Goal: Communication & Community: Share content

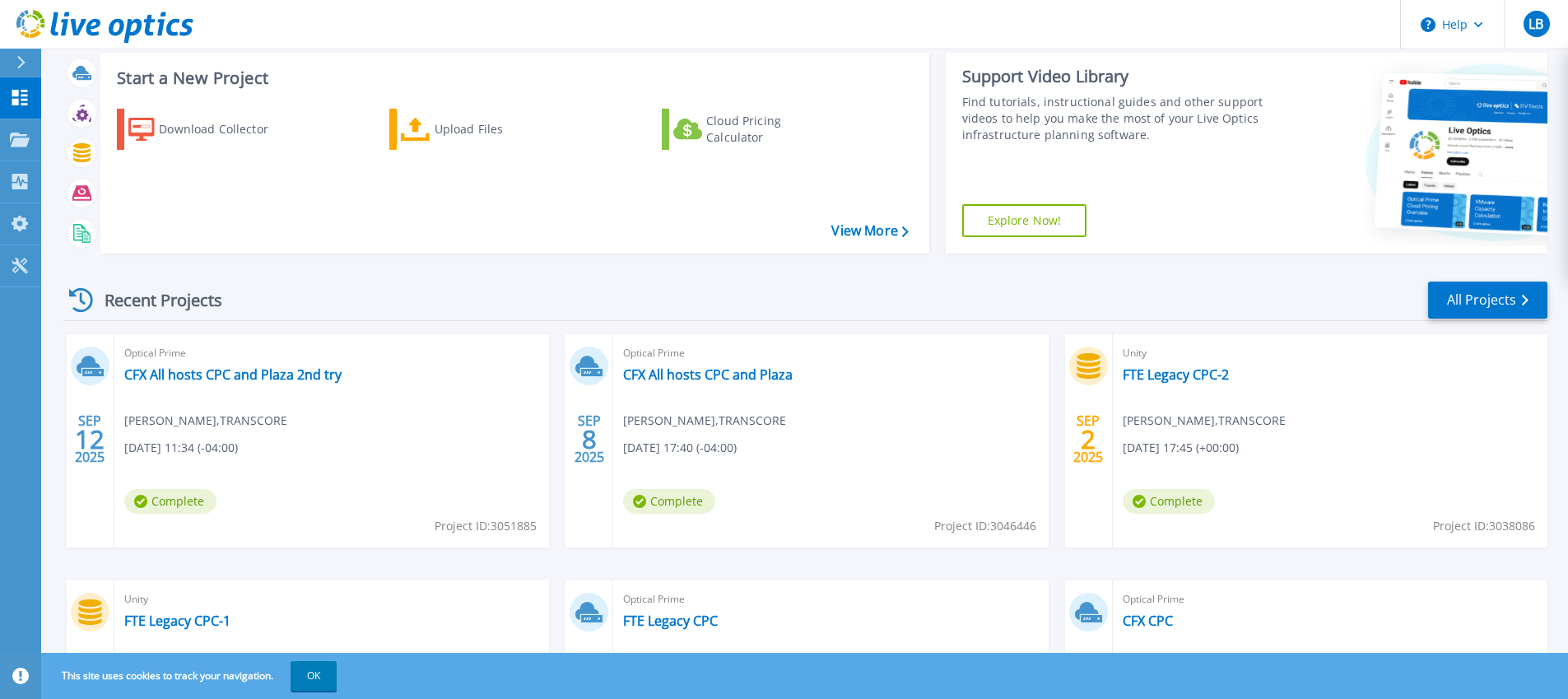
scroll to position [232, 0]
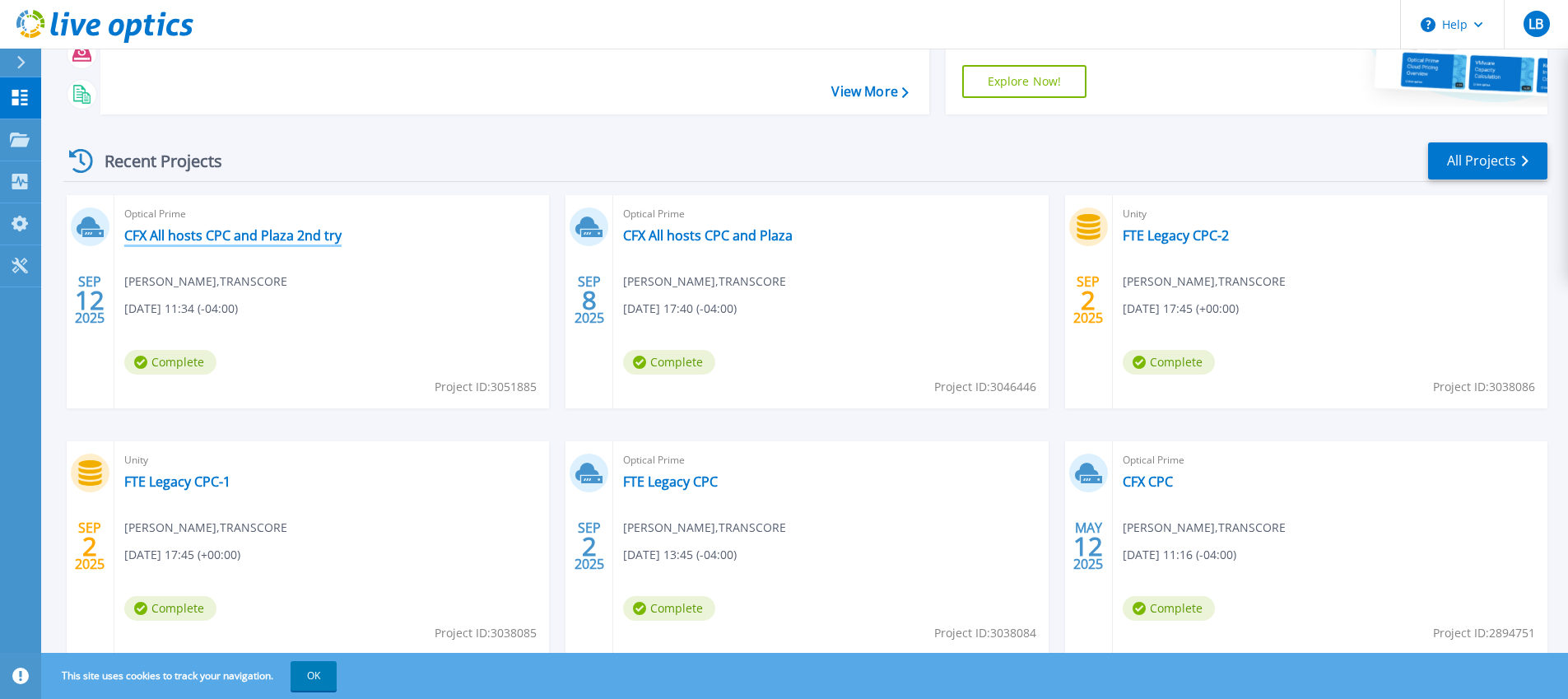
click at [295, 230] on link "CFX All hosts CPC and Plaza 2nd try" at bounding box center [233, 235] width 217 height 17
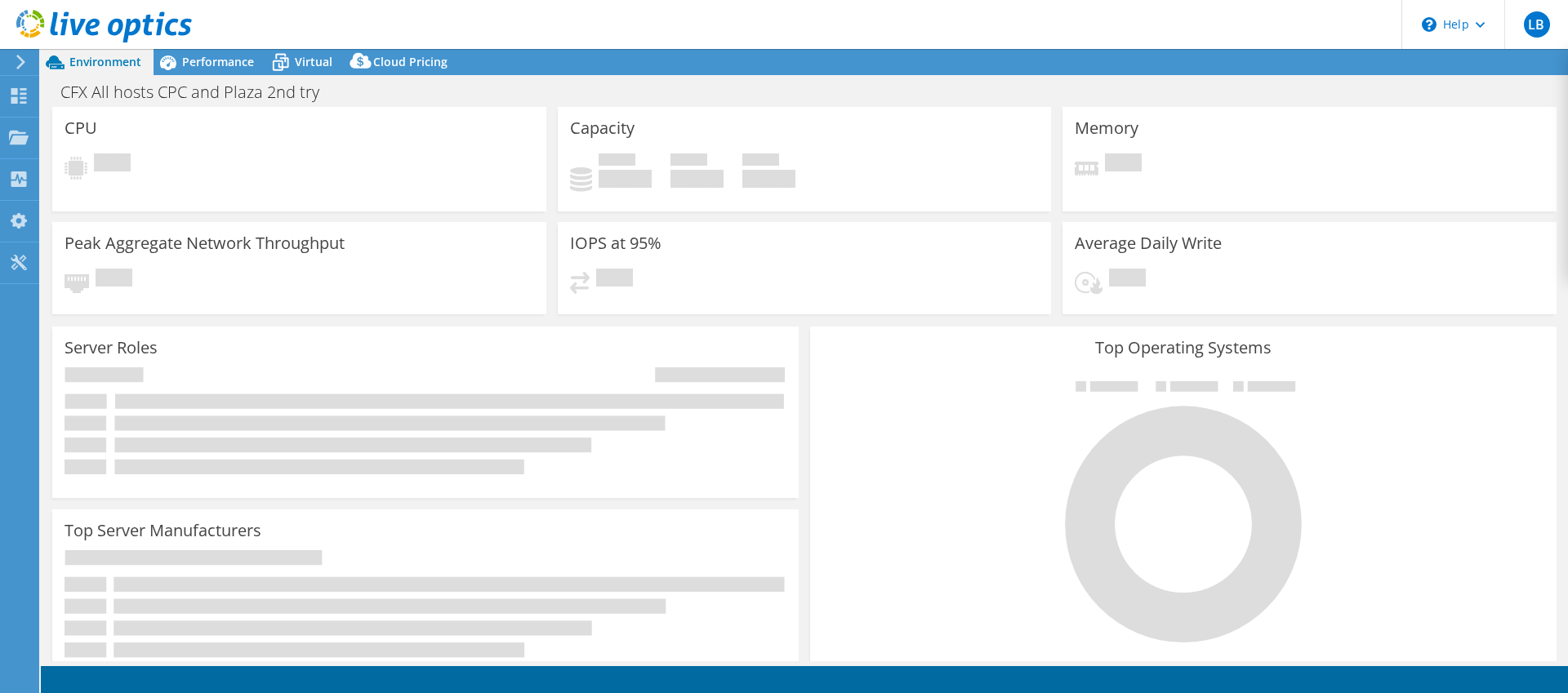
select select "USD"
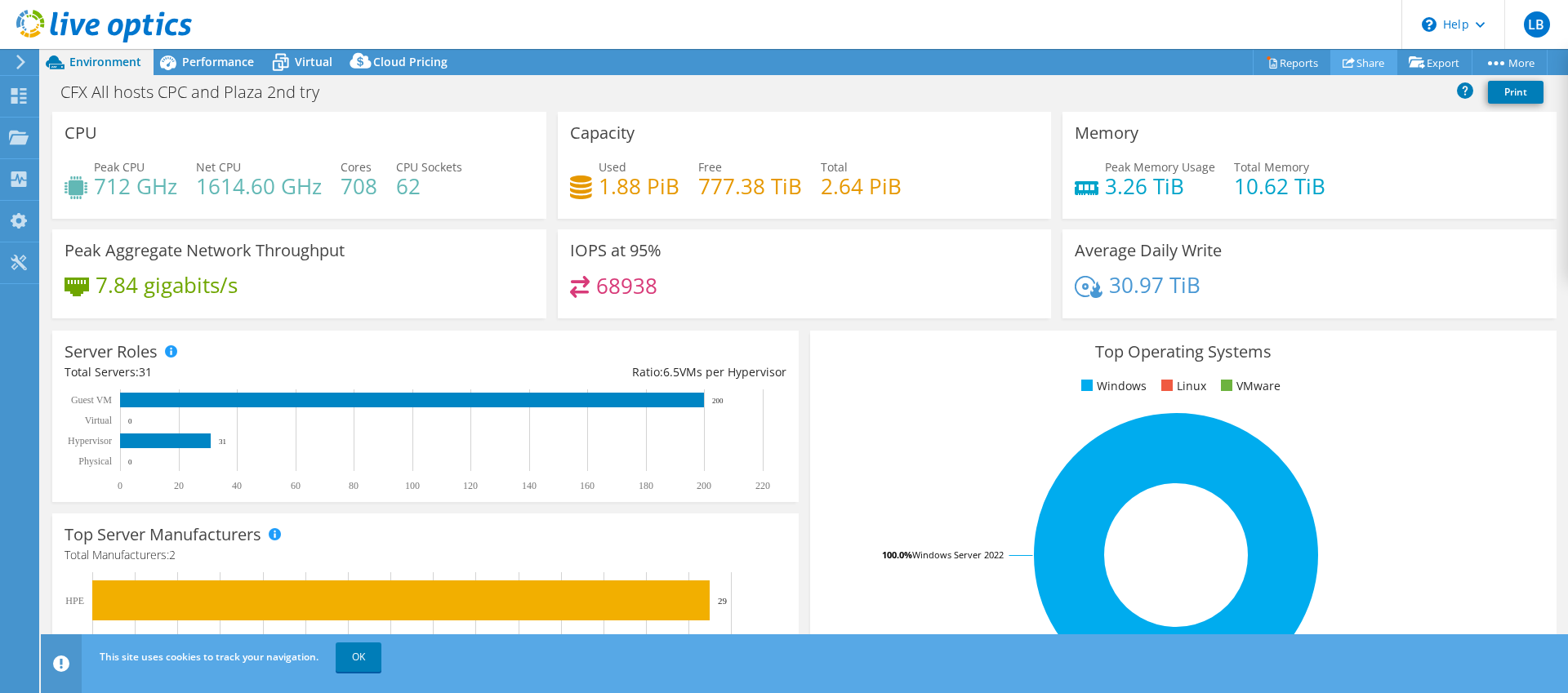
click at [1362, 69] on link "Share" at bounding box center [1364, 63] width 67 height 26
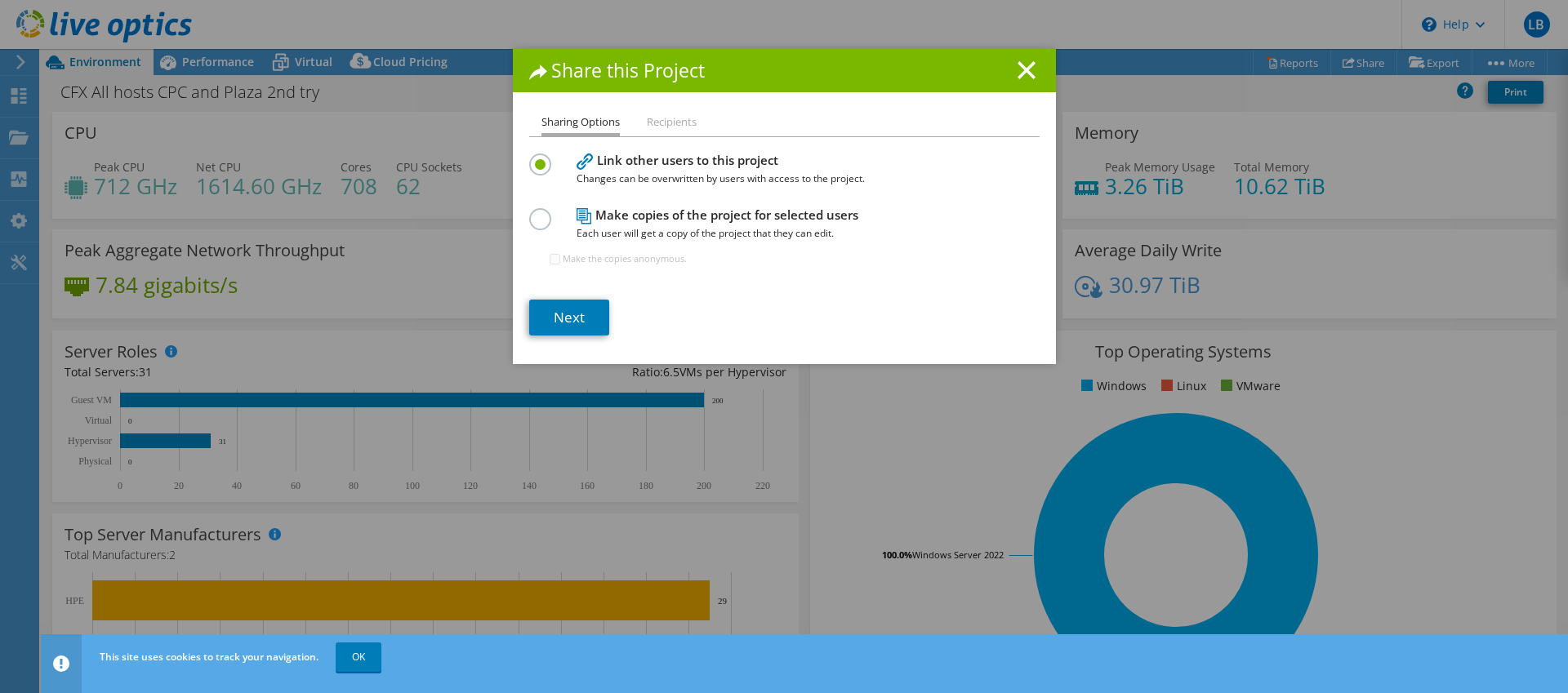
click at [535, 212] on label at bounding box center [543, 210] width 28 height 4
click at [0, 0] on input "radio" at bounding box center [0, 0] width 0 height 0
click at [589, 311] on link "Next" at bounding box center [569, 317] width 80 height 36
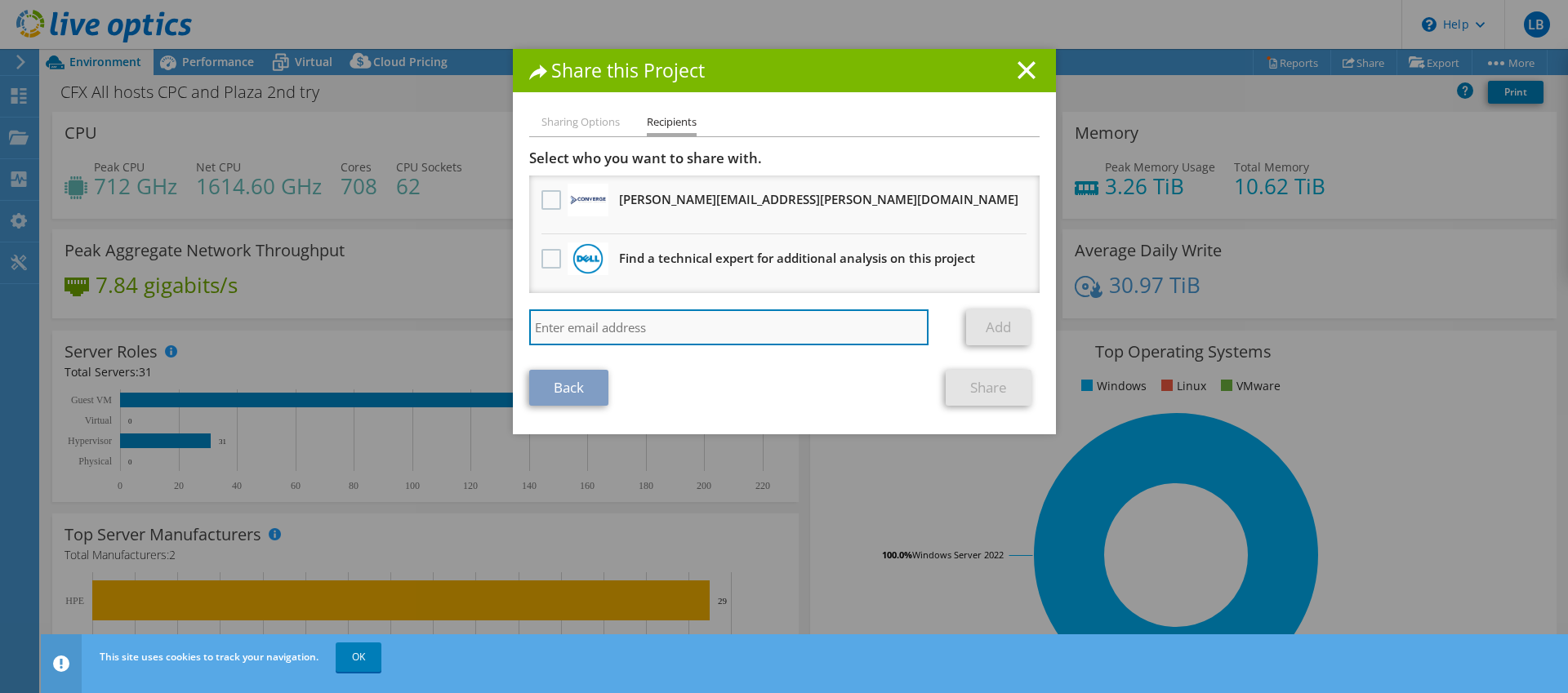
click at [644, 325] on input "search" at bounding box center [729, 326] width 400 height 36
paste input "[PERSON_NAME][EMAIL_ADDRESS][PERSON_NAME][DOMAIN_NAME]"
type input "[PERSON_NAME][EMAIL_ADDRESS][PERSON_NAME][DOMAIN_NAME]"
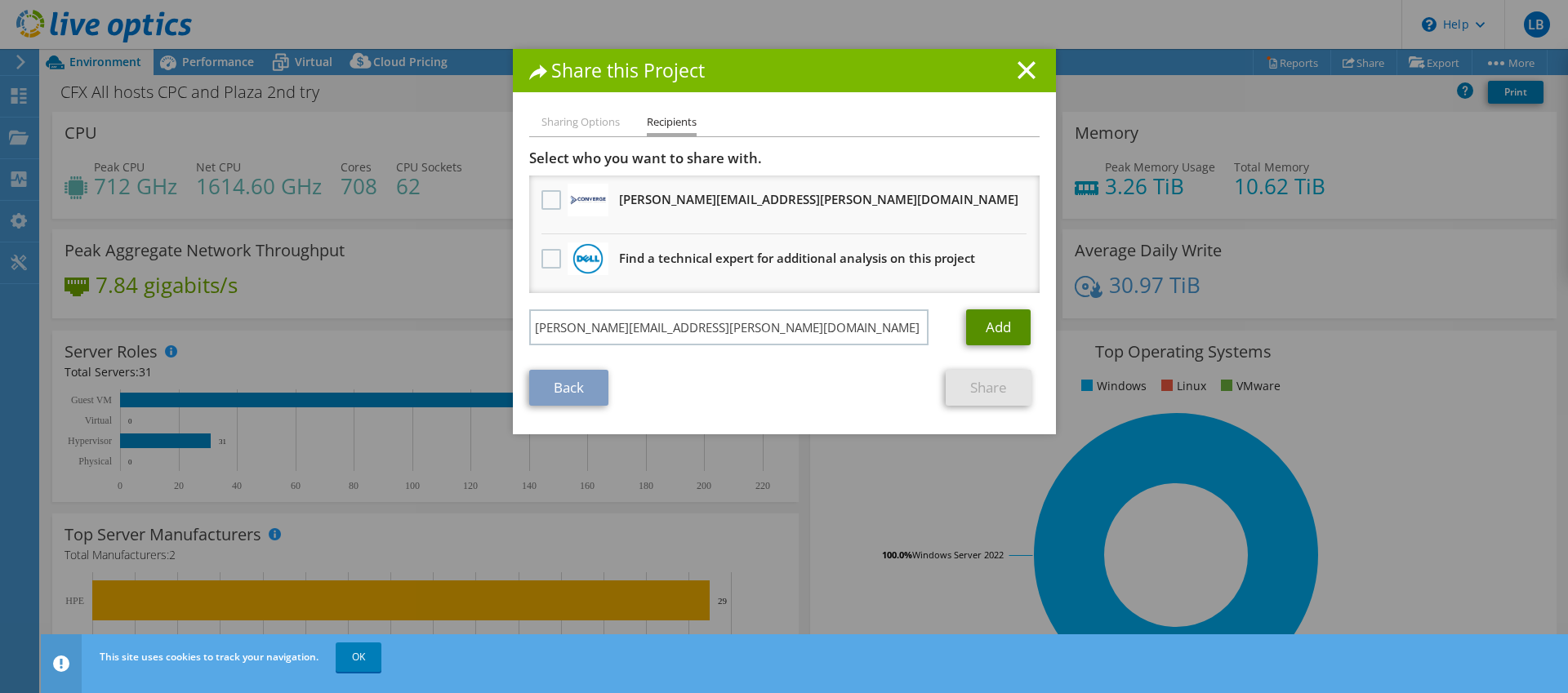
click at [981, 329] on link "Add" at bounding box center [998, 326] width 65 height 36
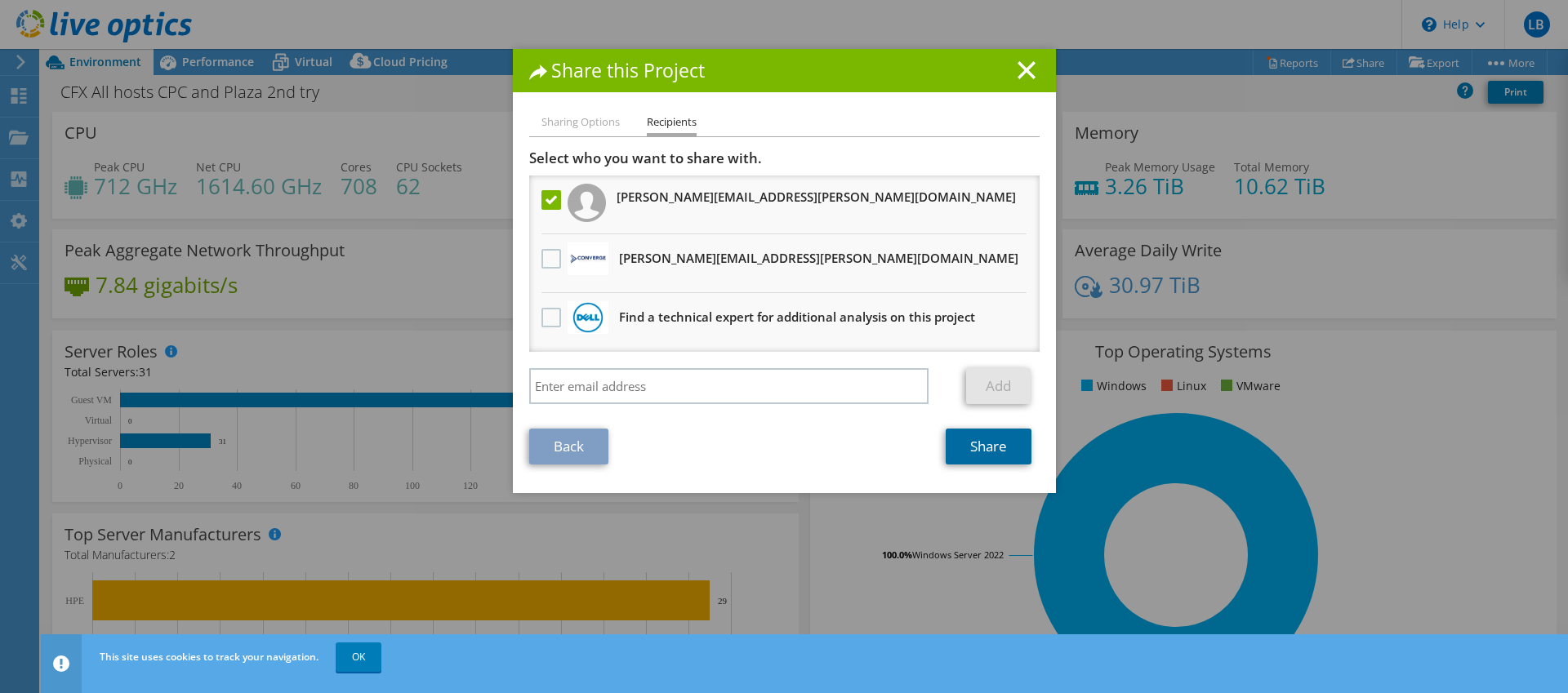
click at [989, 449] on link "Share" at bounding box center [989, 446] width 86 height 36
